Goal: Communication & Community: Answer question/provide support

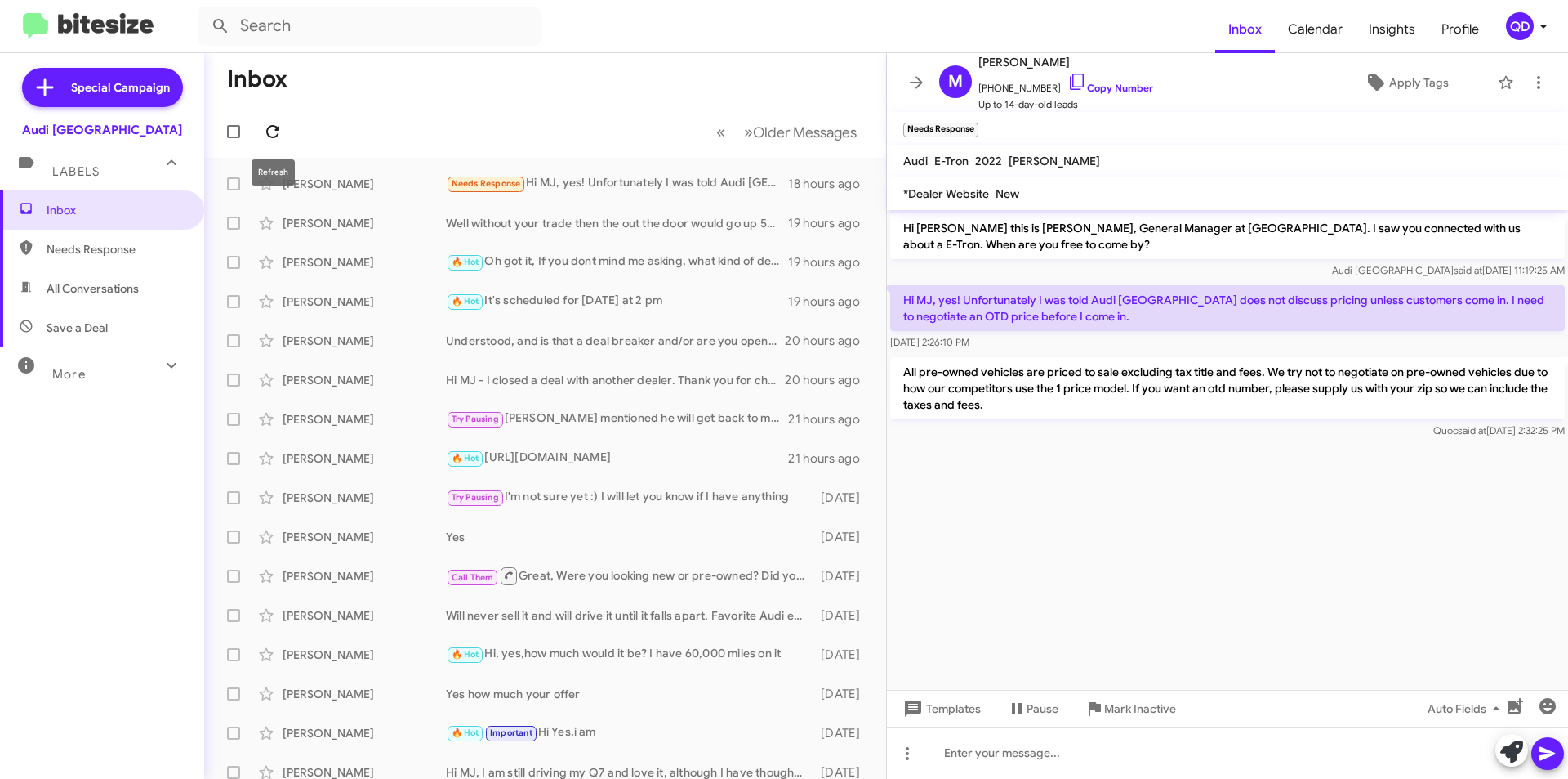
click at [276, 127] on icon at bounding box center [273, 132] width 13 height 13
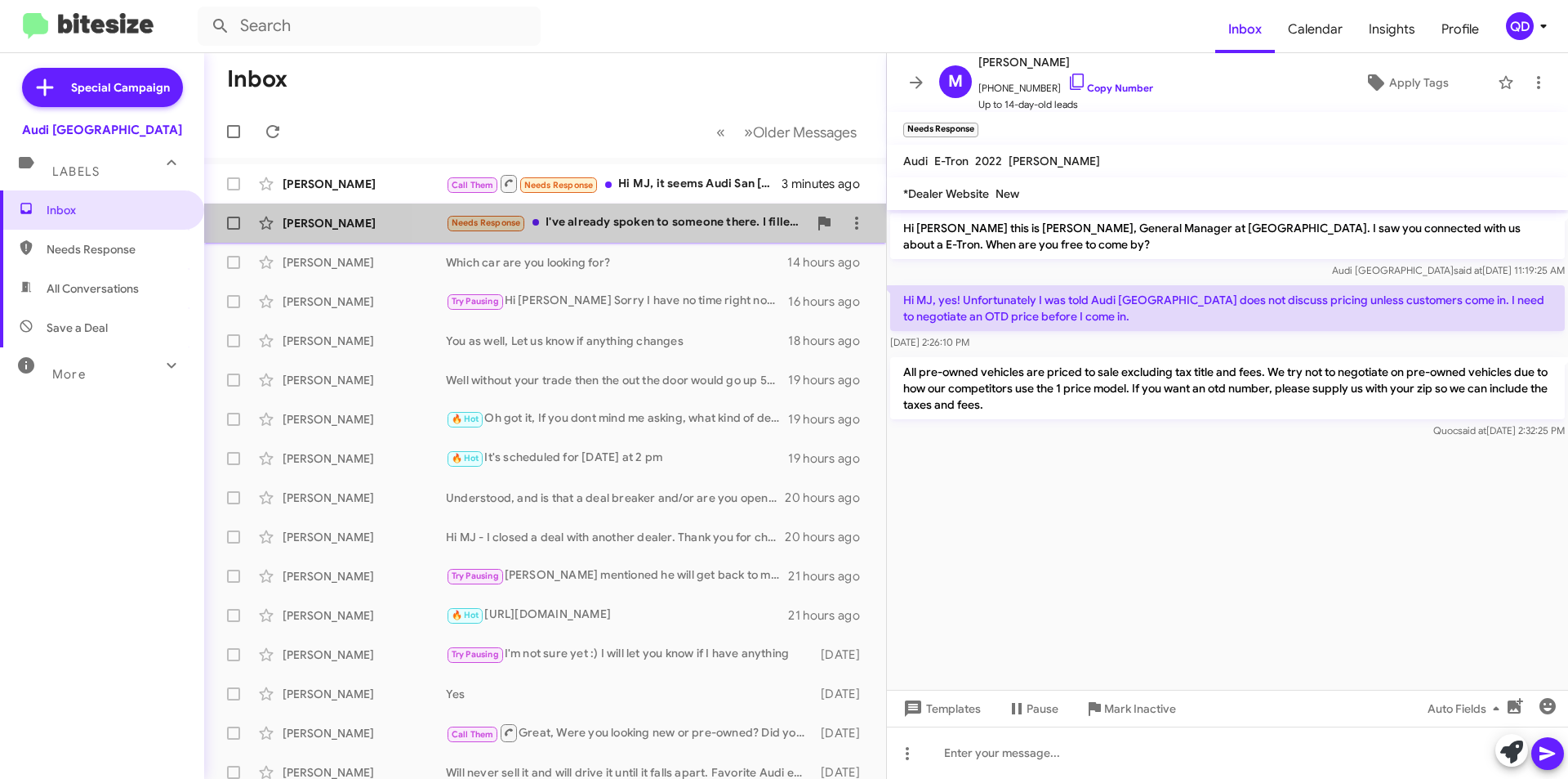
click at [679, 225] on div "Needs Response I've already spoken to someone there. I filled out the form onli…" at bounding box center [627, 222] width 362 height 19
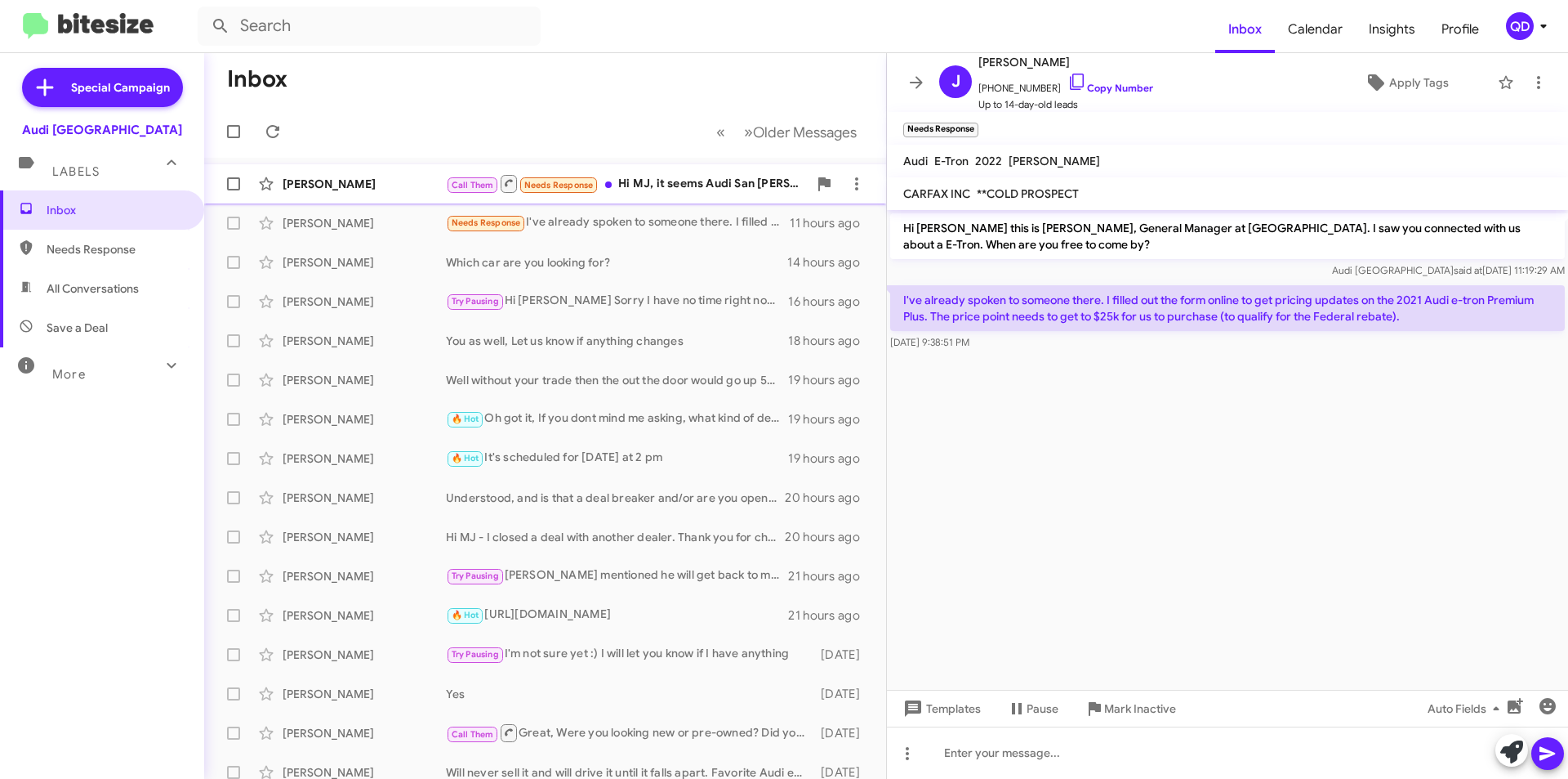
click at [671, 194] on div "Call Them Needs Response Hi MJ, it seems Audi San [PERSON_NAME] is able to do $…" at bounding box center [627, 184] width 362 height 21
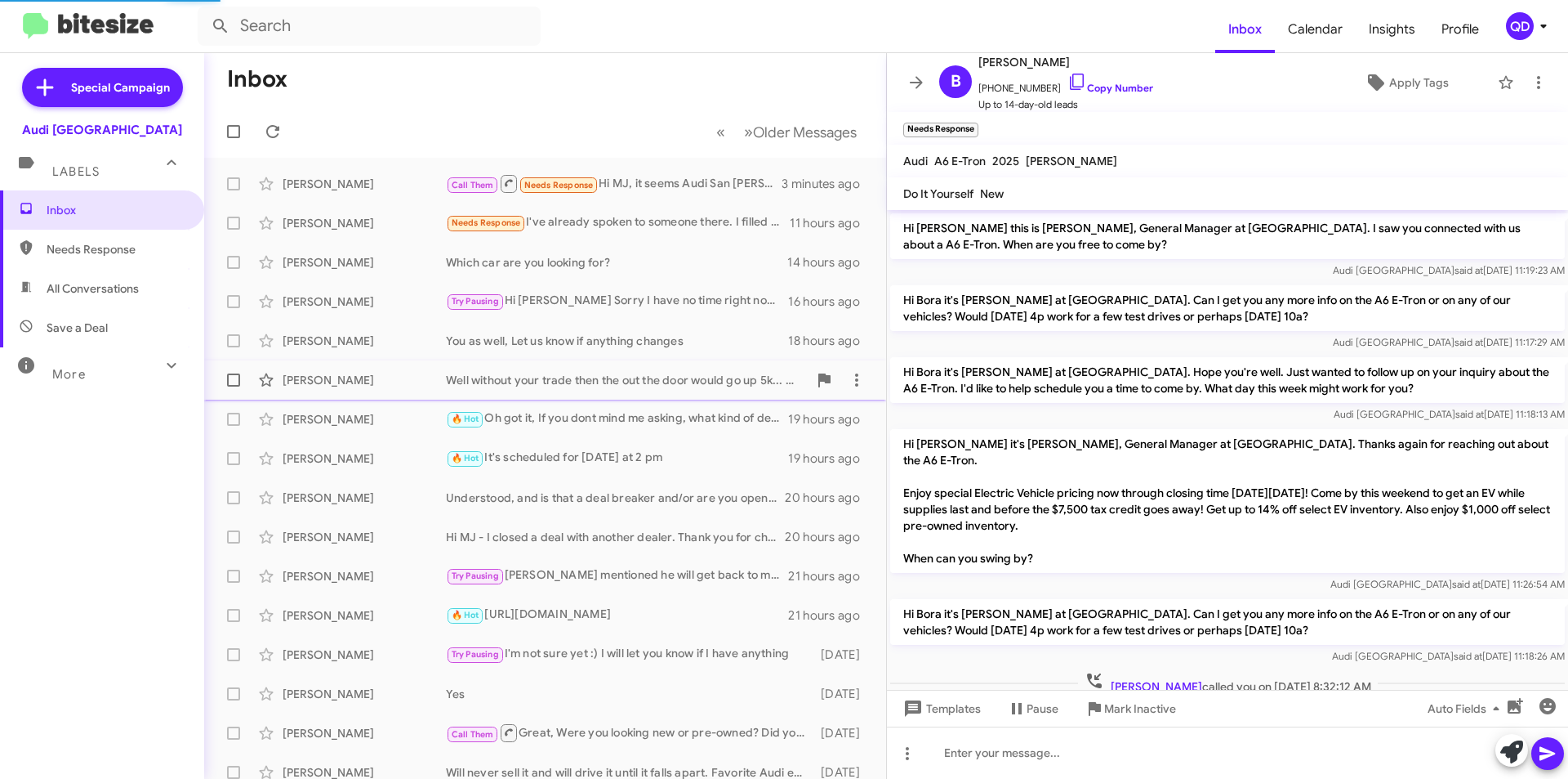
scroll to position [108, 0]
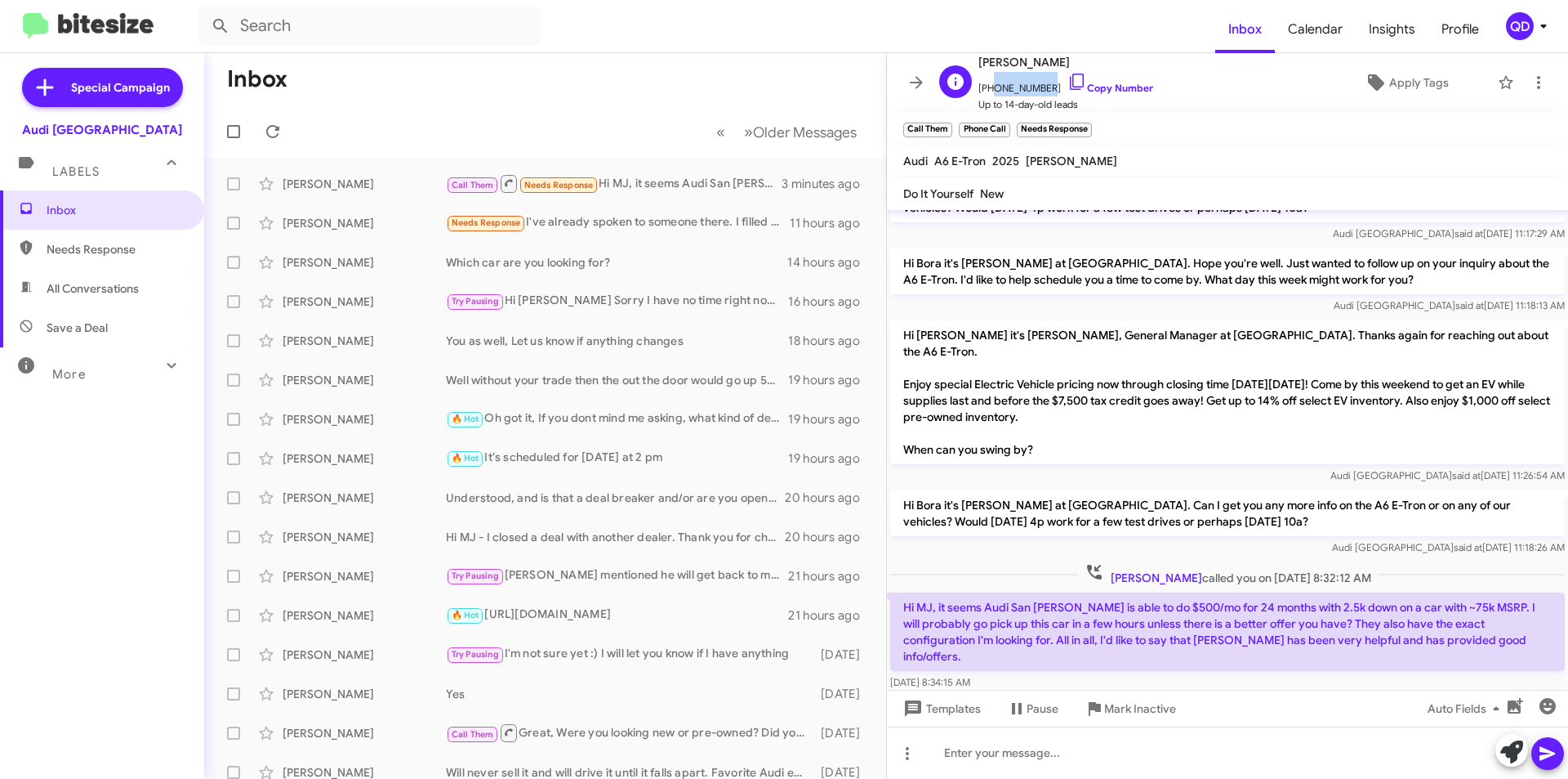
drag, startPoint x: 1040, startPoint y: 87, endPoint x: 989, endPoint y: 87, distance: 51.0
click at [989, 87] on span "[PHONE_NUMBER] Copy Number" at bounding box center [1066, 84] width 175 height 24
copy span "9493310320"
